Goal: Task Accomplishment & Management: Manage account settings

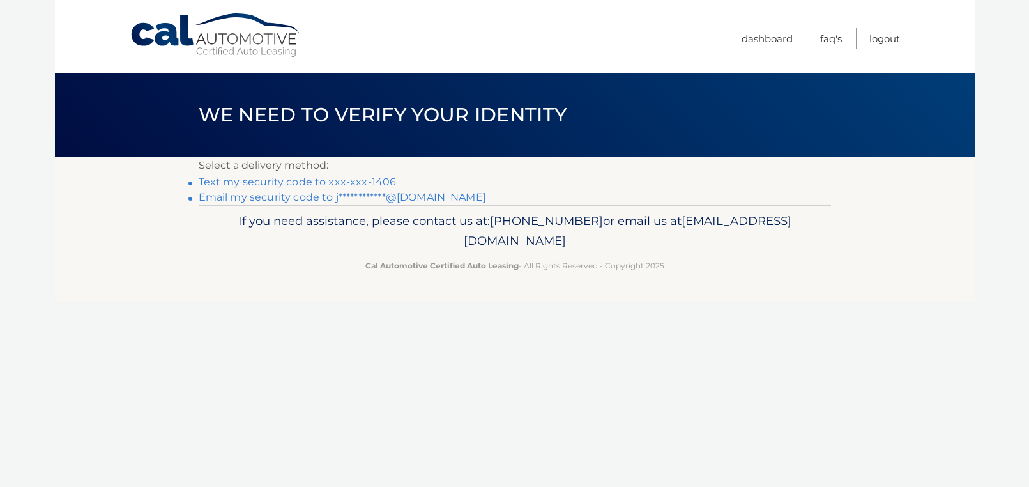
click at [343, 187] on link "Text my security code to xxx-xxx-1406" at bounding box center [298, 182] width 198 height 12
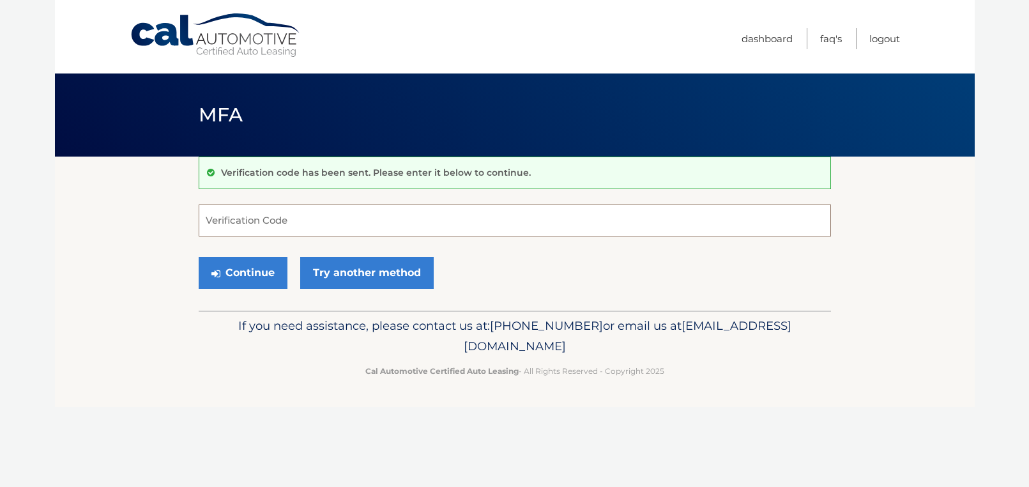
click at [309, 222] on input "Verification Code" at bounding box center [515, 220] width 632 height 32
type input "153523"
click at [268, 265] on button "Continue" at bounding box center [243, 273] width 89 height 32
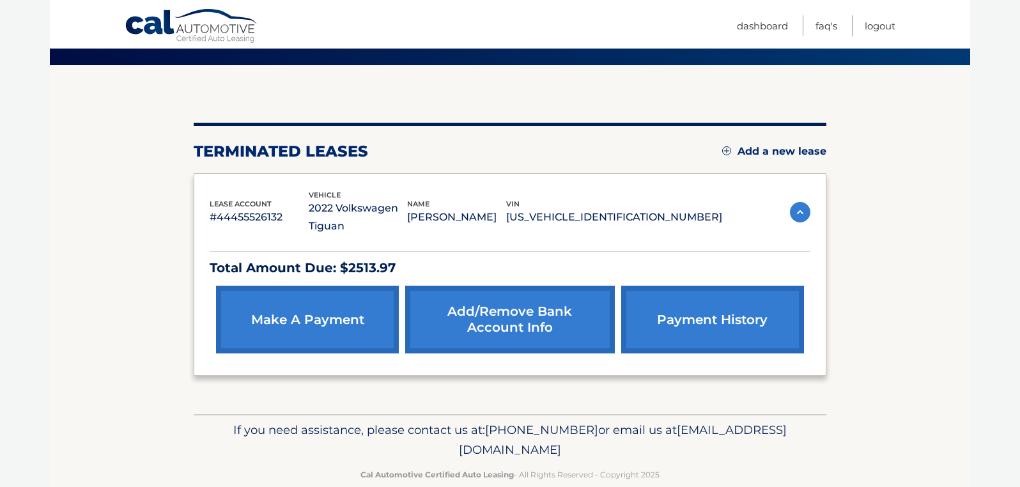
scroll to position [116, 0]
